Goal: Task Accomplishment & Management: Use online tool/utility

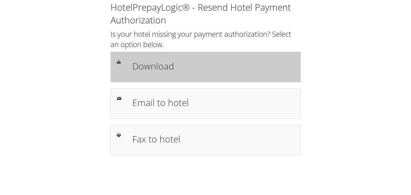
click at [170, 60] on h1 "Download" at bounding box center [213, 66] width 162 height 14
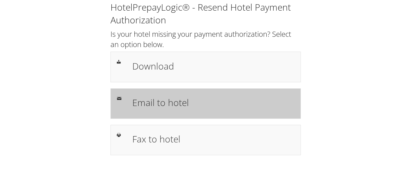
click at [182, 111] on div "Email to hotel" at bounding box center [213, 104] width 171 height 18
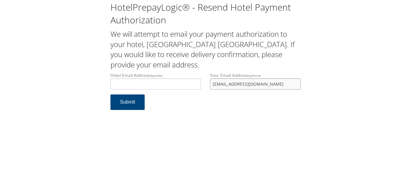
drag, startPoint x: 266, startPoint y: 85, endPoint x: 148, endPoint y: 80, distance: 118.3
click at [148, 80] on div "Hotel Email Address required Hotel email address is required Your Email Address…" at bounding box center [206, 83] width 200 height 22
click at [148, 80] on input "Hotel Email Address required" at bounding box center [156, 83] width 91 height 11
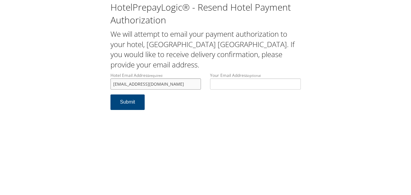
drag, startPoint x: 176, startPoint y: 84, endPoint x: 112, endPoint y: 77, distance: 64.9
click at [112, 77] on label "Hotel Email Address required getpa.frontdesk@gmail.com" at bounding box center [156, 80] width 91 height 17
type input "getpa.frontdesk@gmail.com"
click at [129, 108] on button "Submit" at bounding box center [128, 101] width 35 height 15
drag, startPoint x: 173, startPoint y: 83, endPoint x: 113, endPoint y: 85, distance: 60.0
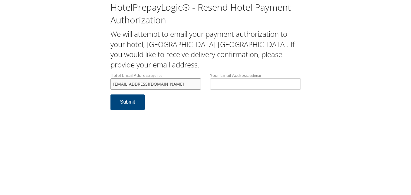
click at [113, 85] on input "[EMAIL_ADDRESS][DOMAIN_NAME]" at bounding box center [156, 83] width 91 height 11
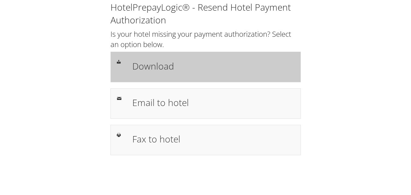
click at [185, 70] on h1 "Download" at bounding box center [213, 66] width 162 height 14
click at [196, 77] on div "Download" at bounding box center [206, 67] width 191 height 30
click at [172, 69] on h1 "Download" at bounding box center [213, 66] width 162 height 14
click at [152, 63] on h1 "Download" at bounding box center [213, 66] width 162 height 14
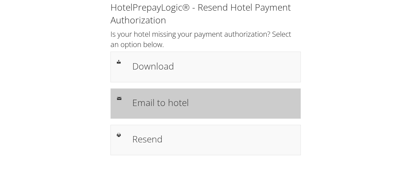
click at [158, 114] on div "Email to hotel" at bounding box center [206, 103] width 191 height 30
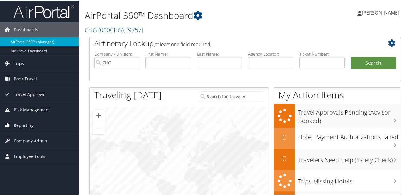
click at [29, 120] on span "Reporting" at bounding box center [24, 124] width 20 height 15
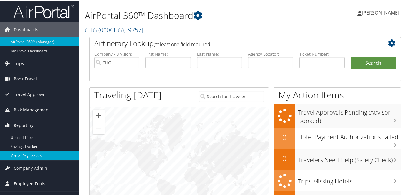
click at [29, 154] on link "Virtual Pay Lookup" at bounding box center [39, 154] width 79 height 9
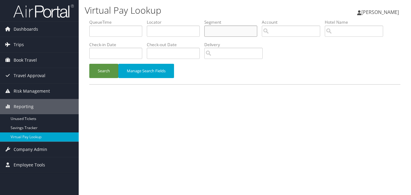
click at [226, 32] on input "text" at bounding box center [231, 30] width 53 height 11
click at [168, 28] on input "text" at bounding box center [173, 30] width 53 height 11
paste input "QQBLLI"
type input "QQBLLI"
click at [89, 64] on button "Search" at bounding box center [103, 71] width 29 height 14
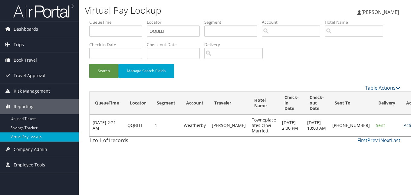
click at [404, 128] on link "Actions" at bounding box center [413, 125] width 19 height 6
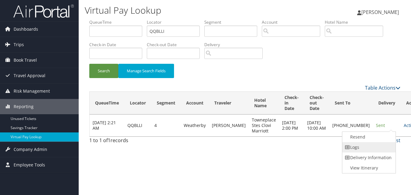
click at [369, 147] on link "Logs" at bounding box center [369, 147] width 52 height 10
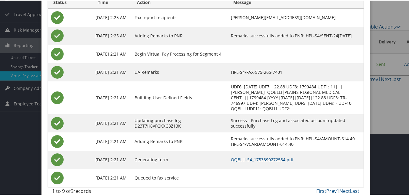
scroll to position [70, 0]
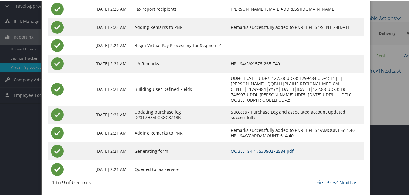
click at [242, 150] on link "QQBLLI-S4_1753390272584.pdf" at bounding box center [262, 150] width 63 height 6
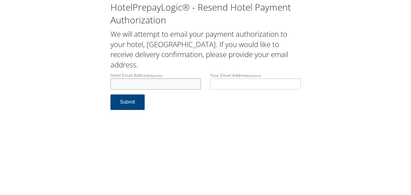
click at [130, 82] on input "Hotel Email Address required" at bounding box center [156, 83] width 91 height 11
drag, startPoint x: 195, startPoint y: 85, endPoint x: 112, endPoint y: 84, distance: 82.4
click at [112, 84] on input "[EMAIL_ADDRESS][DOMAIN_NAME]" at bounding box center [156, 83] width 91 height 11
type input "[EMAIL_ADDRESS][DOMAIN_NAME]"
click at [136, 107] on button "Submit" at bounding box center [128, 101] width 35 height 15
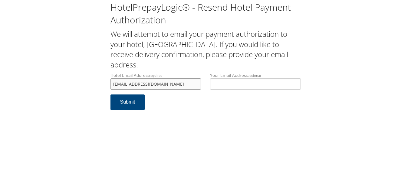
drag, startPoint x: 196, startPoint y: 86, endPoint x: 109, endPoint y: 78, distance: 87.7
click at [109, 78] on div "Hotel Email Address required [EMAIL_ADDRESS][DOMAIN_NAME] Hotel email address i…" at bounding box center [156, 83] width 100 height 22
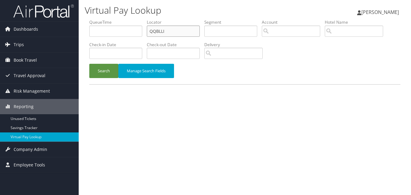
drag, startPoint x: 190, startPoint y: 33, endPoint x: 147, endPoint y: 30, distance: 43.4
click at [147, 19] on ul "QueueTime Locator QQBLLI Segment Account Traveler Hotel Name Check-in Date Chec…" at bounding box center [244, 19] width 311 height 0
paste input "GIRUNP"
type input "GIRUNP"
click at [89, 64] on button "Search" at bounding box center [103, 71] width 29 height 14
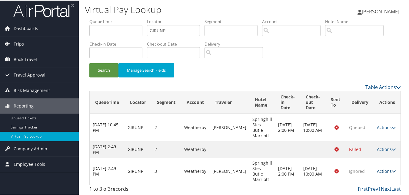
click at [378, 170] on link "Actions" at bounding box center [386, 170] width 19 height 6
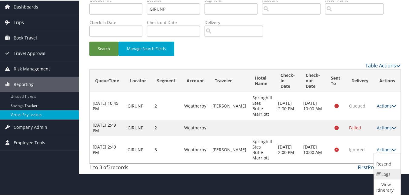
click at [382, 173] on link "Logs" at bounding box center [386, 173] width 25 height 10
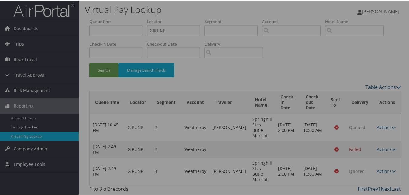
scroll to position [1, 0]
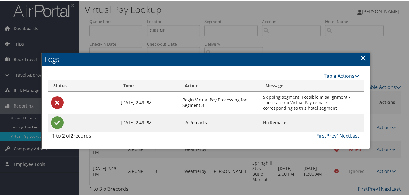
click at [361, 58] on link "×" at bounding box center [363, 57] width 7 height 12
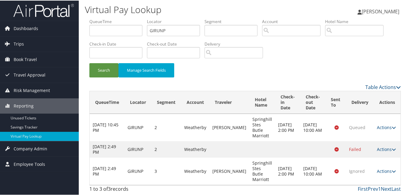
click at [381, 169] on link "Actions" at bounding box center [386, 170] width 19 height 6
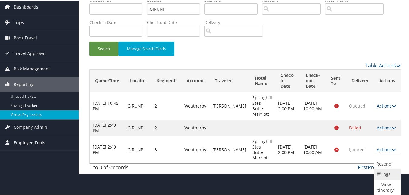
click at [388, 177] on link "Logs" at bounding box center [386, 173] width 25 height 10
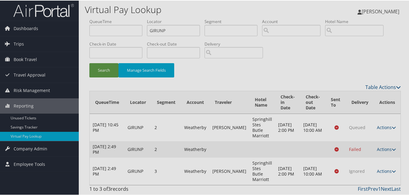
scroll to position [1, 0]
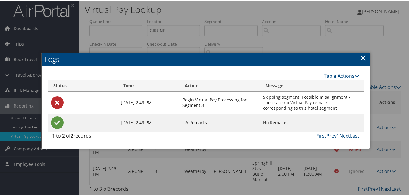
click at [361, 53] on link "×" at bounding box center [363, 57] width 7 height 12
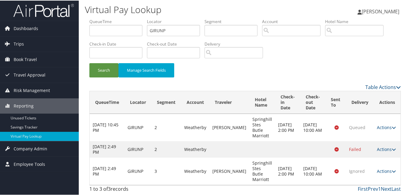
click at [388, 145] on td "Actions Resend Logs View Itinerary" at bounding box center [387, 148] width 27 height 16
click at [383, 149] on link "Actions" at bounding box center [386, 148] width 19 height 6
click at [384, 171] on link "Logs" at bounding box center [386, 173] width 25 height 10
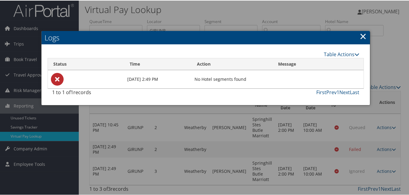
click at [361, 38] on link "×" at bounding box center [363, 35] width 7 height 12
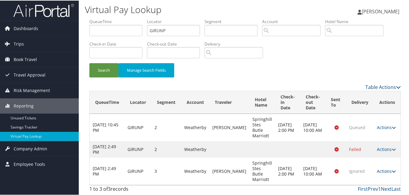
click at [387, 171] on link "Actions" at bounding box center [386, 170] width 19 height 6
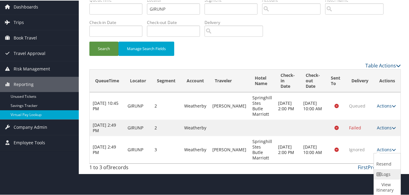
click at [384, 174] on link "Logs" at bounding box center [386, 173] width 25 height 10
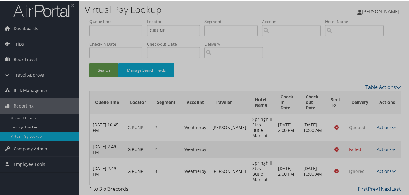
scroll to position [1, 0]
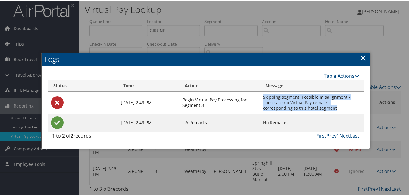
drag, startPoint x: 309, startPoint y: 111, endPoint x: 261, endPoint y: 97, distance: 49.9
click at [261, 97] on td "Skipping segment: Possible misalignment - There are no Virtual Pay remarks corr…" at bounding box center [312, 102] width 104 height 22
copy td "Skipping segment: Possible misalignment - There are no Virtual Pay remarks corr…"
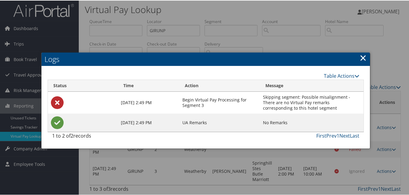
click at [360, 58] on link "×" at bounding box center [363, 57] width 7 height 12
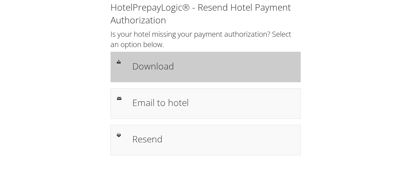
click at [208, 55] on div "Download" at bounding box center [206, 67] width 191 height 30
click at [131, 58] on div "Download" at bounding box center [213, 67] width 171 height 18
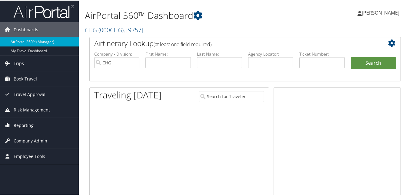
click at [29, 128] on span "Reporting" at bounding box center [24, 124] width 20 height 15
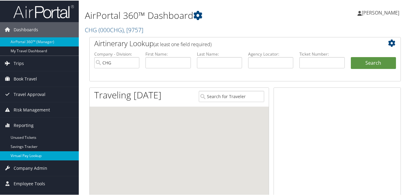
click at [21, 152] on link "Virtual Pay Lookup" at bounding box center [39, 154] width 79 height 9
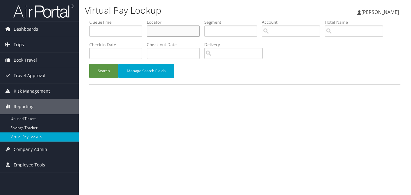
click at [175, 31] on input "text" at bounding box center [173, 30] width 53 height 11
paste input "JEPJVG"
type input "JEPJVG"
click at [89, 64] on button "Search" at bounding box center [103, 71] width 29 height 14
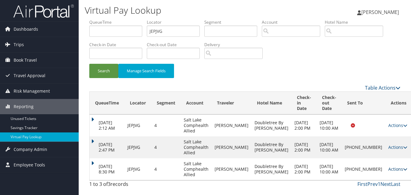
click at [389, 169] on link "Actions" at bounding box center [398, 169] width 19 height 6
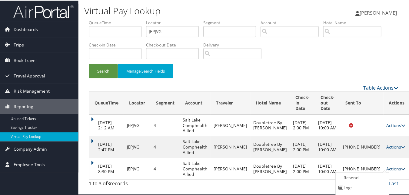
scroll to position [19, 0]
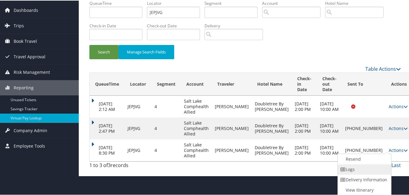
click at [353, 171] on link "Logs" at bounding box center [364, 168] width 52 height 10
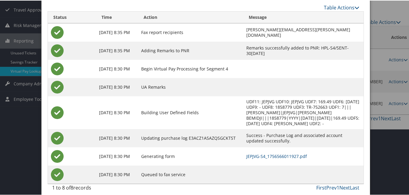
scroll to position [71, 0]
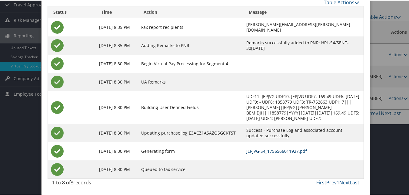
click at [248, 151] on link "JEPJVG-S4_1756566011927.pdf" at bounding box center [276, 150] width 61 height 6
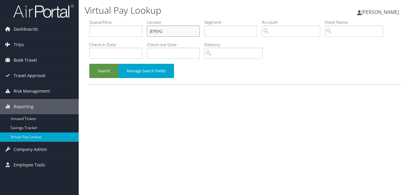
drag, startPoint x: 178, startPoint y: 30, endPoint x: 120, endPoint y: 34, distance: 57.7
click at [120, 19] on ul "QueueTime Locator JEPJVG Segment Account Traveler Hotel Name Check-in Date Chec…" at bounding box center [244, 19] width 311 height 0
paste input "HSOSLV"
type input "HSOSLV"
click at [89, 64] on button "Search" at bounding box center [103, 71] width 29 height 14
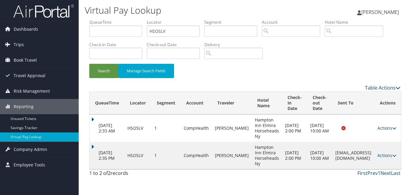
click at [388, 158] on td "Actions Resend Logs View Itinerary" at bounding box center [388, 154] width 27 height 27
click at [388, 155] on link "Actions" at bounding box center [387, 155] width 19 height 6
click at [375, 171] on link "Logs" at bounding box center [376, 174] width 38 height 10
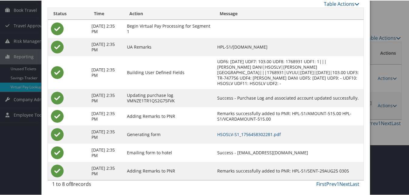
scroll to position [52, 0]
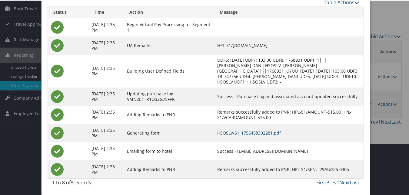
click at [276, 131] on link "HSOSLV-S1_1756458302281.pdf" at bounding box center [249, 132] width 64 height 6
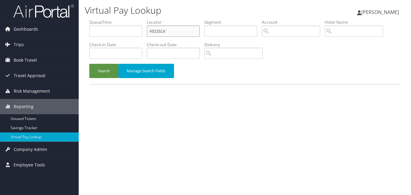
drag, startPoint x: 175, startPoint y: 35, endPoint x: 145, endPoint y: 36, distance: 30.3
click at [145, 19] on ul "QueueTime Locator HSOSLV Segment Account Traveler Hotel Name Check-in Date Chec…" at bounding box center [244, 19] width 311 height 0
paste input "SRGCTA"
type input "SRGCTA"
click at [89, 64] on button "Search" at bounding box center [103, 71] width 29 height 14
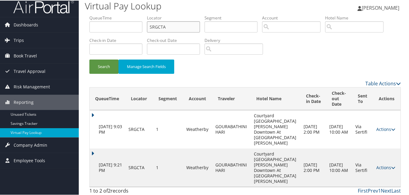
scroll to position [7, 0]
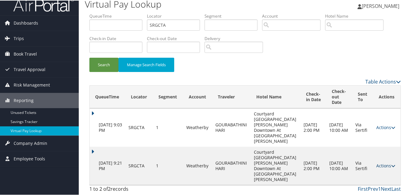
click at [386, 163] on link "Actions" at bounding box center [385, 165] width 19 height 6
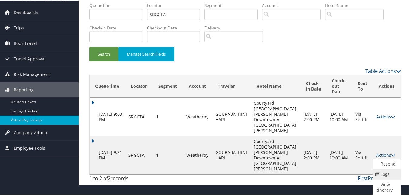
click at [387, 176] on link "Logs" at bounding box center [386, 173] width 26 height 10
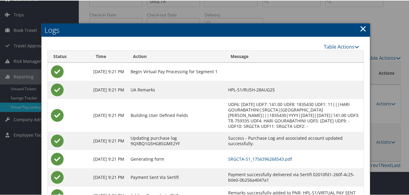
scroll to position [56, 0]
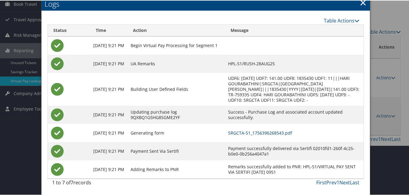
click at [259, 132] on link "SRGCTA-S1_1756396268543.pdf" at bounding box center [260, 132] width 64 height 6
